Goal: Information Seeking & Learning: Learn about a topic

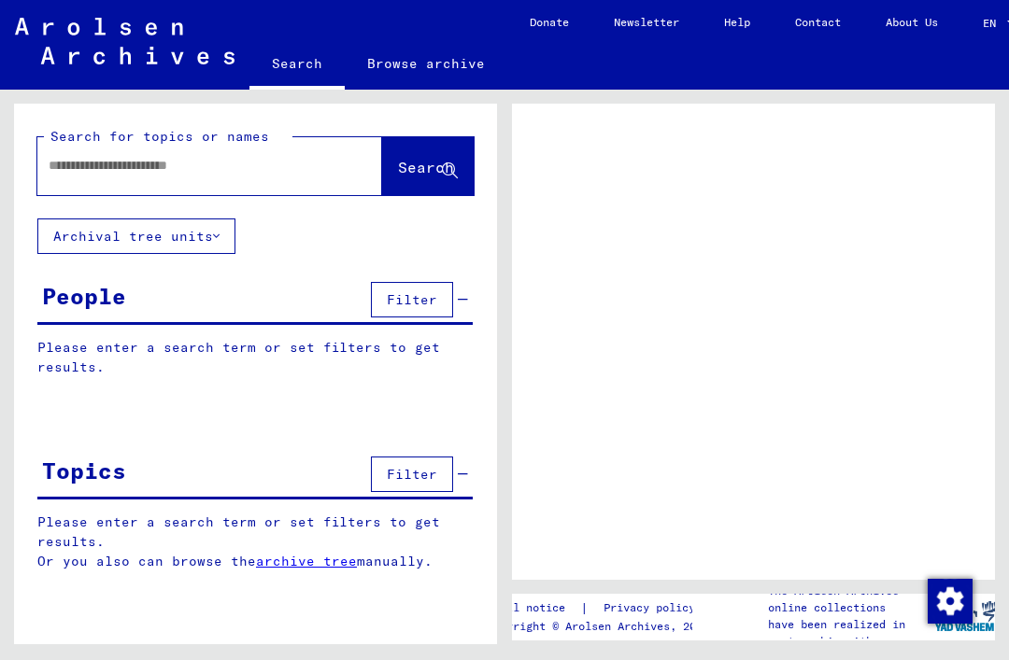
click at [105, 240] on button "Archival tree units" at bounding box center [136, 236] width 198 height 35
click at [88, 174] on input "text" at bounding box center [193, 166] width 289 height 20
click at [96, 170] on input "text" at bounding box center [193, 166] width 289 height 20
type input "**"
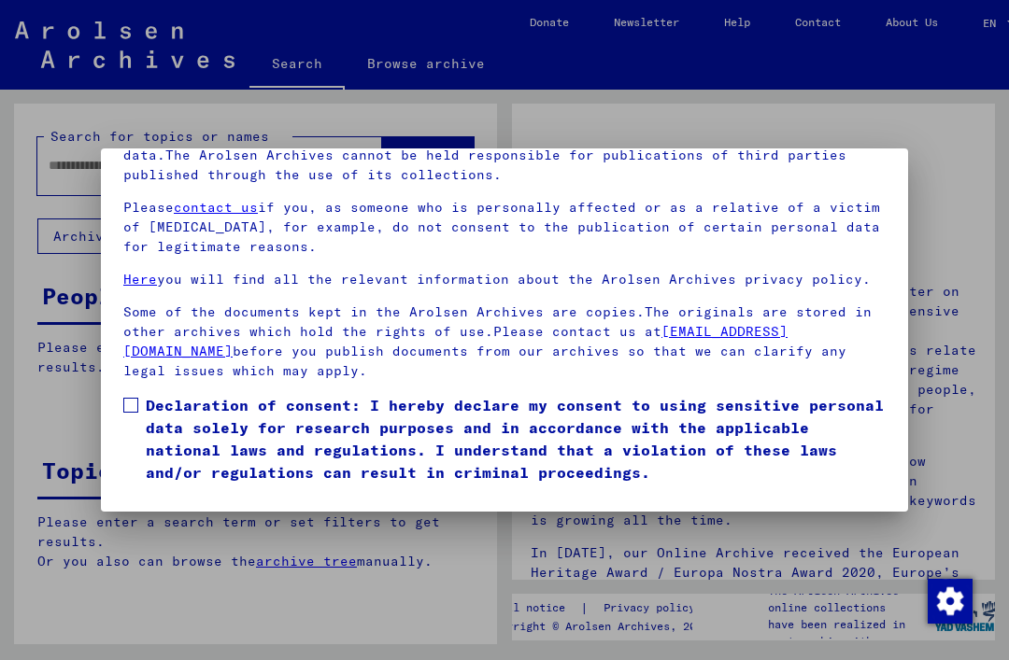
scroll to position [199, 0]
click at [154, 493] on button "I agree" at bounding box center [168, 510] width 91 height 35
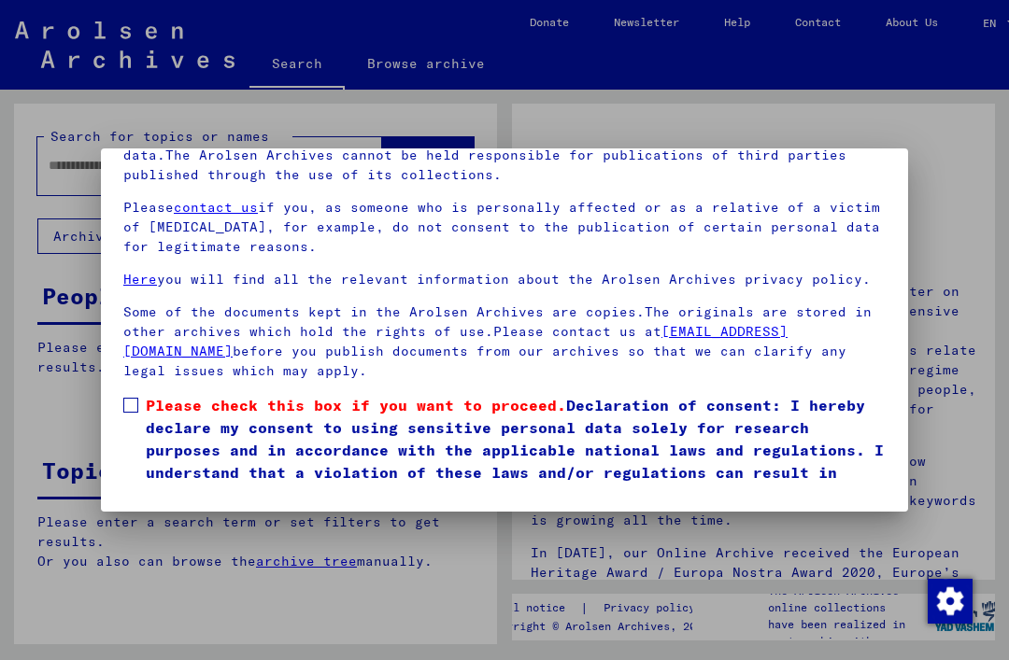
click at [126, 398] on span at bounding box center [130, 405] width 15 height 15
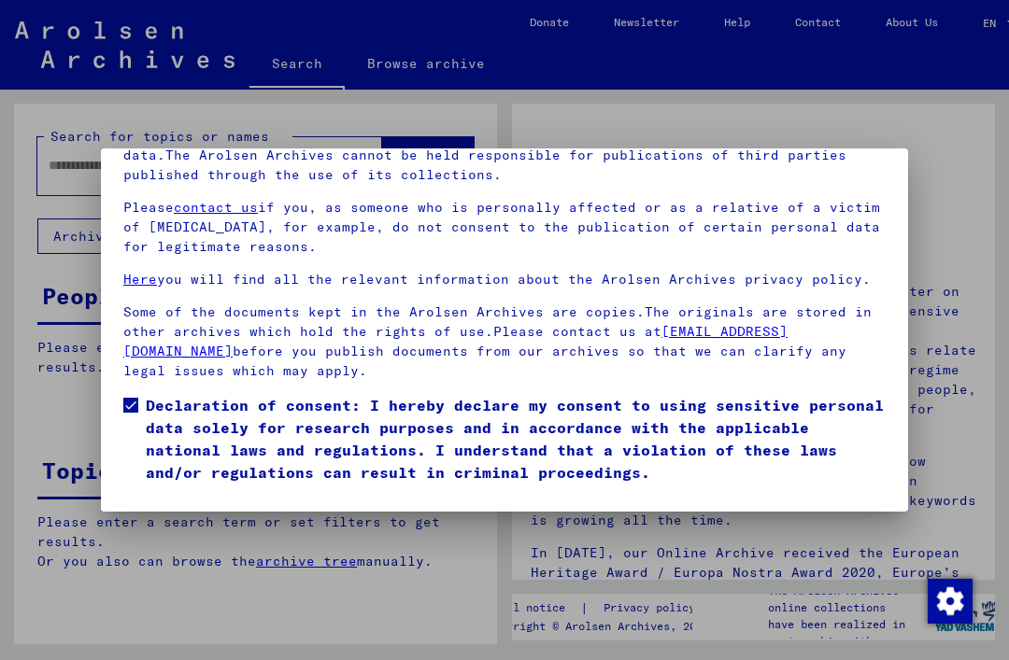
click at [154, 493] on button "I agree" at bounding box center [168, 510] width 91 height 35
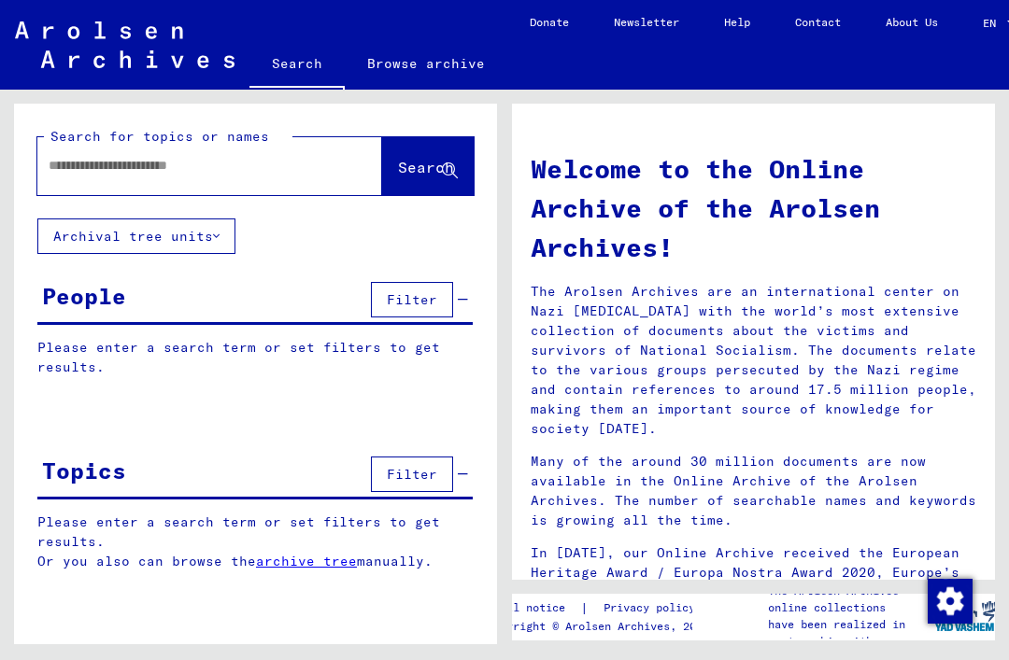
click at [127, 173] on input "text" at bounding box center [187, 166] width 277 height 20
type input "**********"
click at [398, 169] on span "Search" at bounding box center [426, 167] width 56 height 19
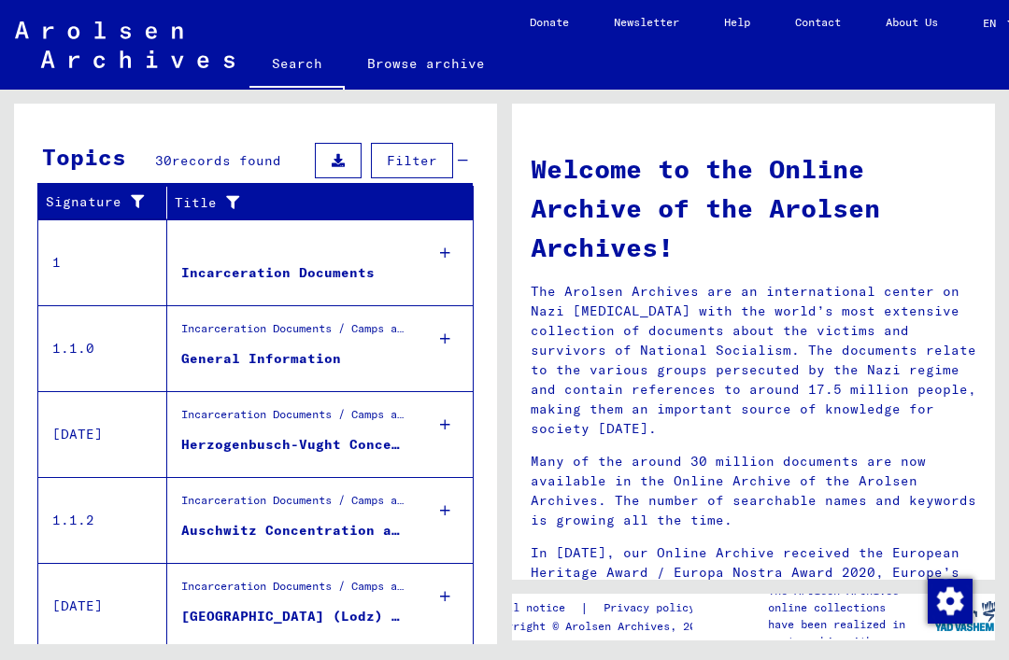
scroll to position [585, 0]
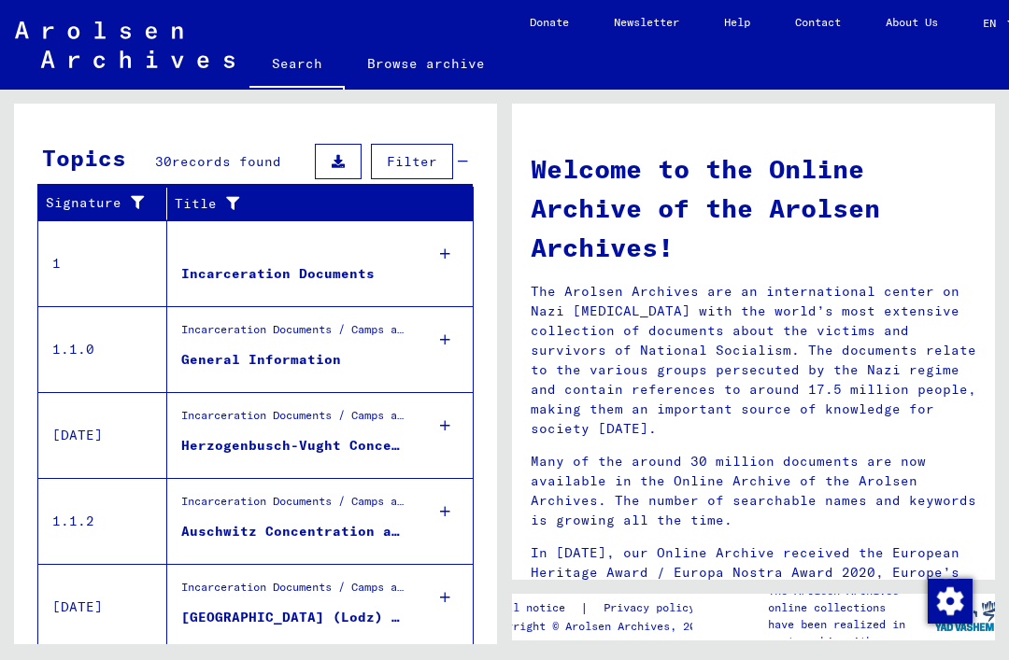
click at [344, 522] on div "Auschwitz Concentration and Extermination Camp" at bounding box center [294, 532] width 226 height 20
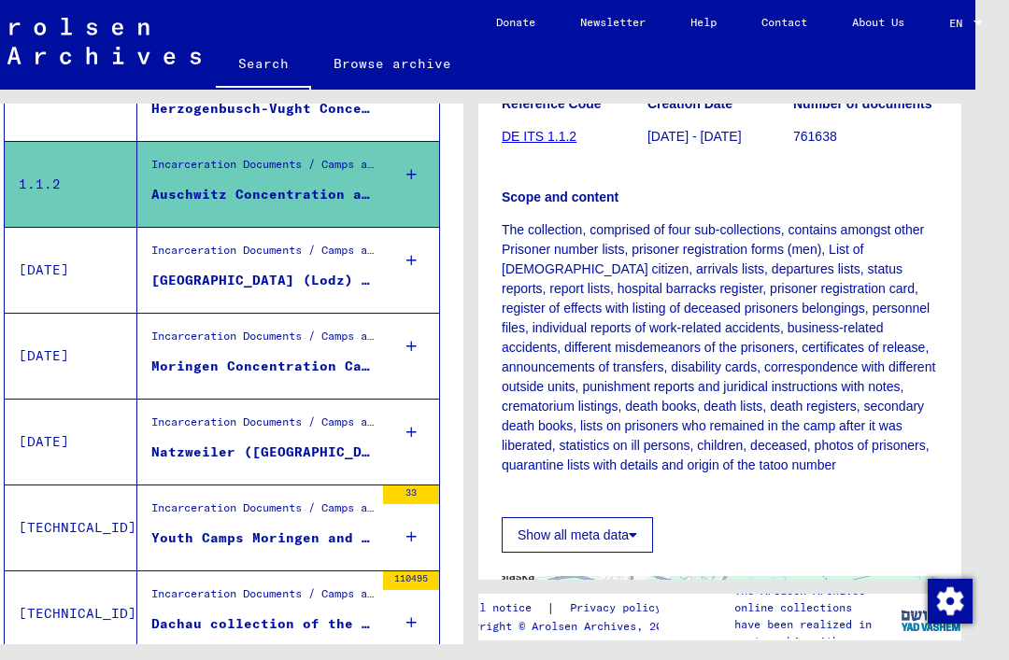
scroll to position [273, 0]
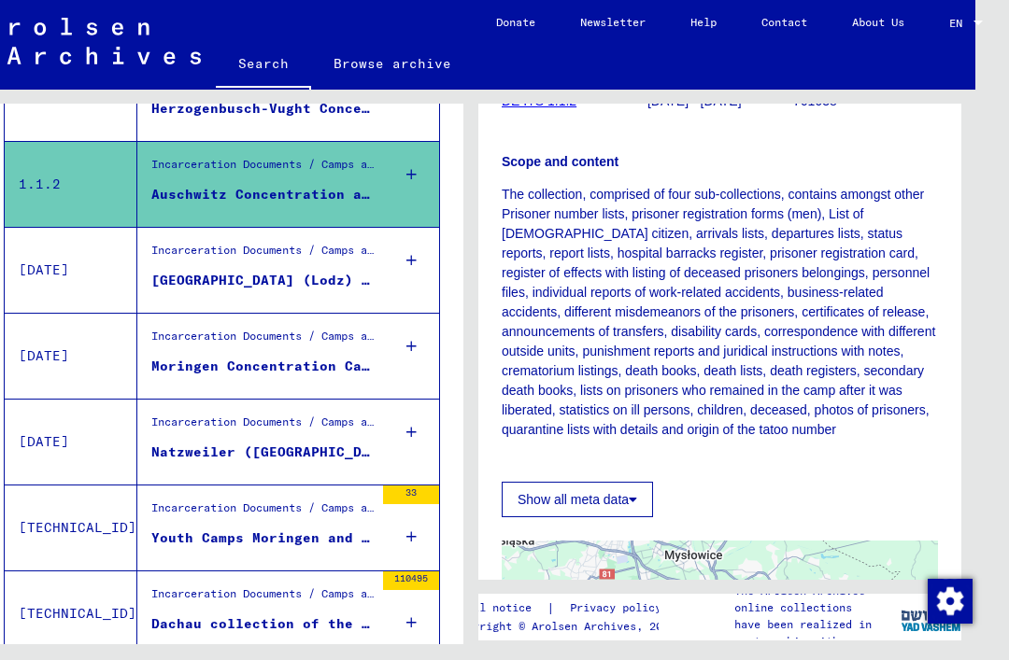
click at [628, 482] on button "Show all meta data" at bounding box center [577, 499] width 151 height 35
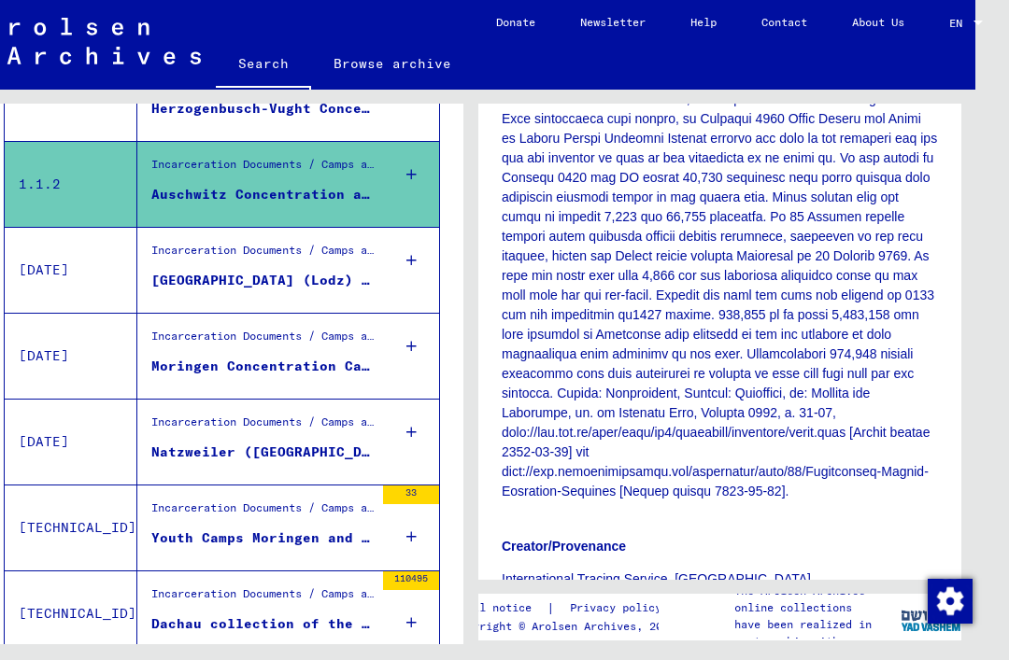
scroll to position [2075, 0]
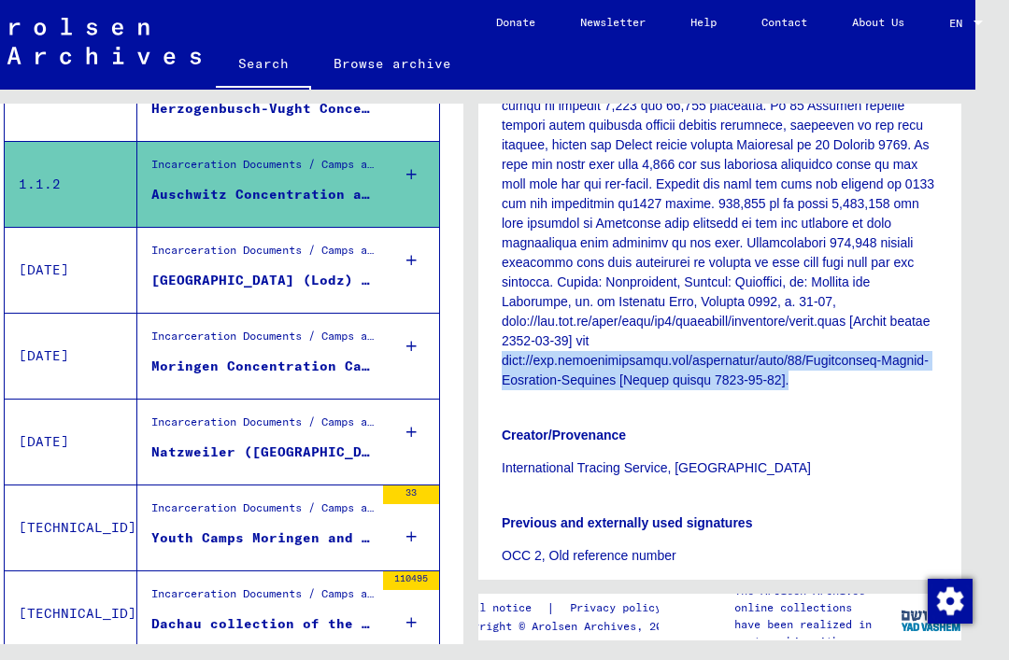
scroll to position [2193, 0]
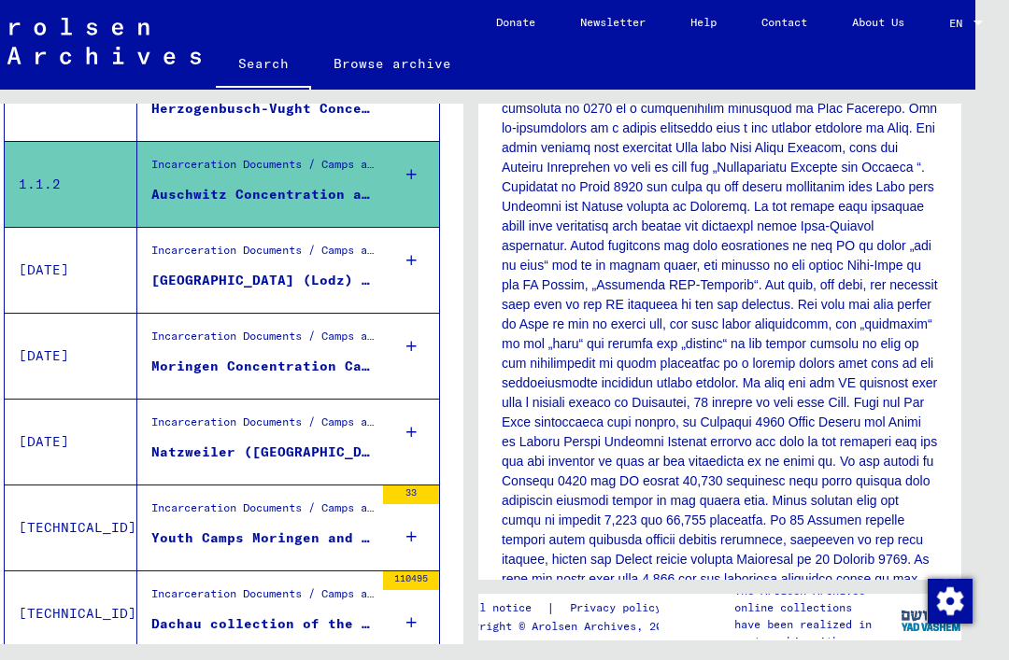
scroll to position [1783, 0]
